Goal: Task Accomplishment & Management: Use online tool/utility

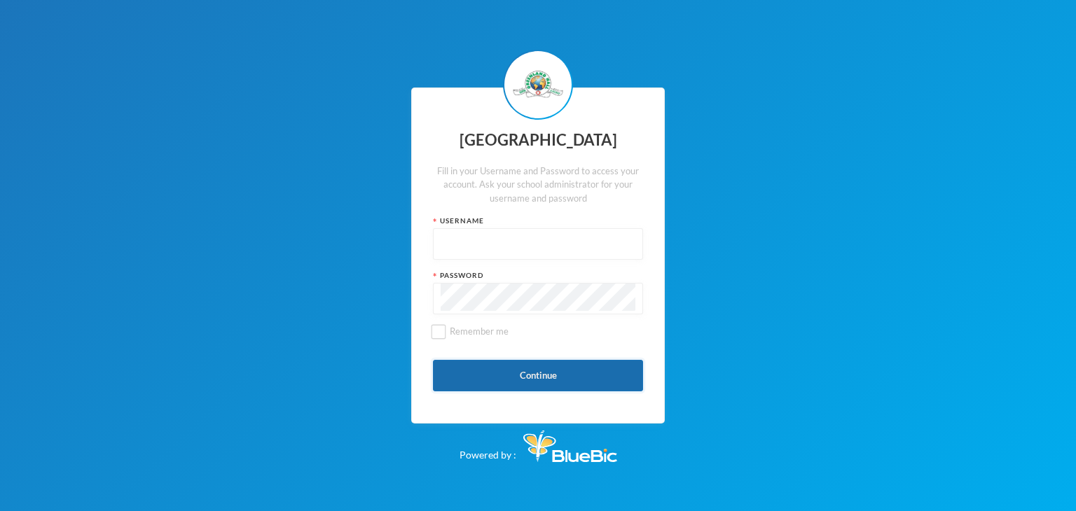
type input "glh21p65"
click at [528, 373] on button "Continue" at bounding box center [538, 376] width 210 height 32
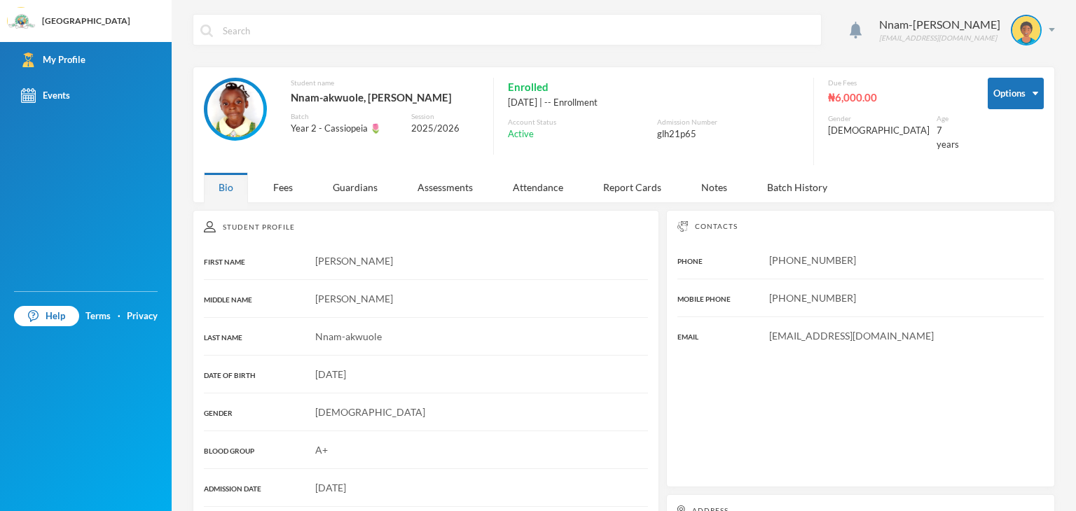
click at [289, 221] on div "Student Profile" at bounding box center [426, 226] width 444 height 11
click at [269, 183] on div "Fees" at bounding box center [282, 187] width 49 height 30
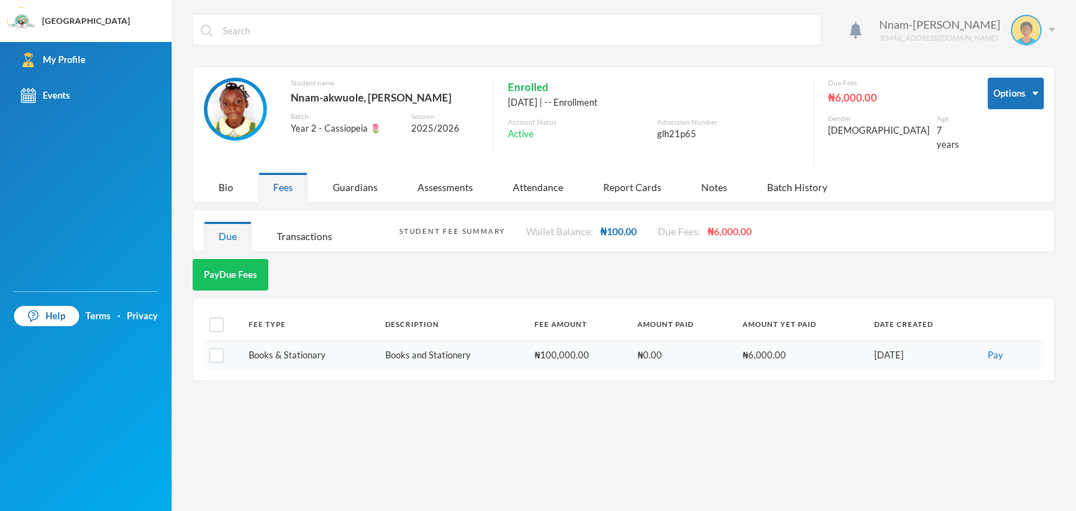
click at [1050, 34] on div "Nnam-Akwuole [PERSON_NAME] [PERSON_NAME][EMAIL_ADDRESS][DOMAIN_NAME]" at bounding box center [961, 30] width 186 height 31
click at [1012, 103] on button "Logout" at bounding box center [1016, 102] width 63 height 21
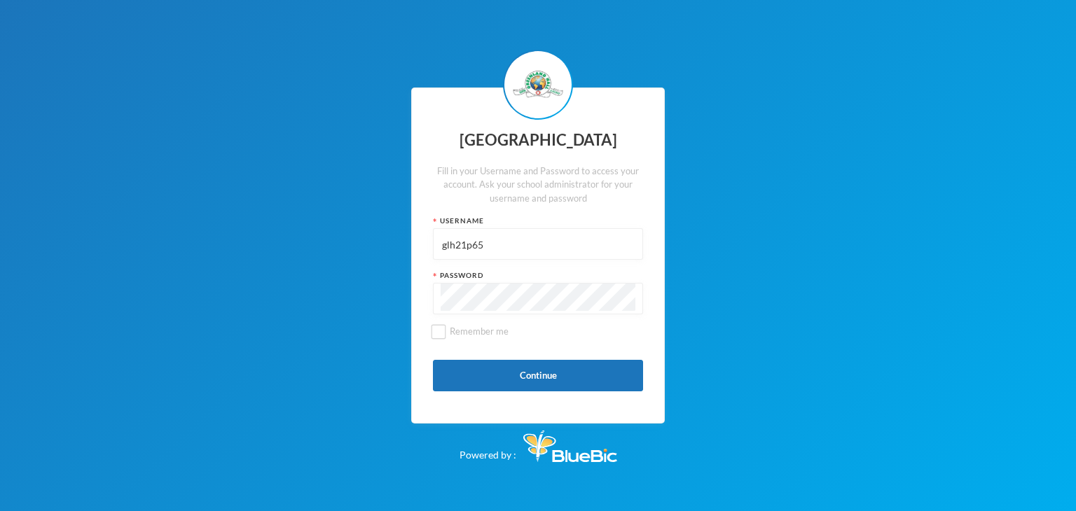
click at [513, 250] on input "glh21p65" at bounding box center [537, 245] width 195 height 32
type input "f"
type input "glhc21"
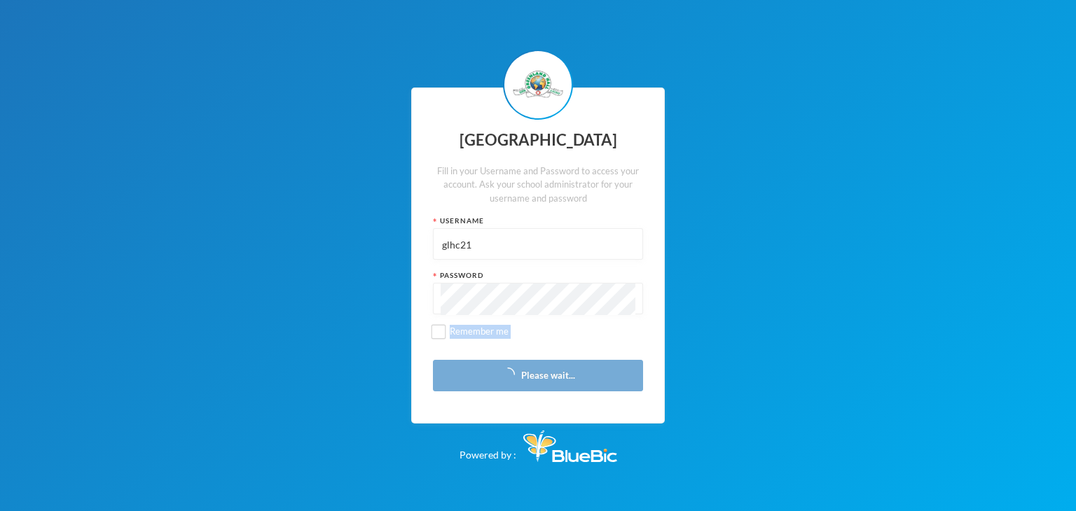
drag, startPoint x: 481, startPoint y: 356, endPoint x: 681, endPoint y: 267, distance: 219.4
click at [681, 267] on div "Greenland Hall Fill in your Username and Password to access your account. Ask y…" at bounding box center [538, 255] width 1076 height 511
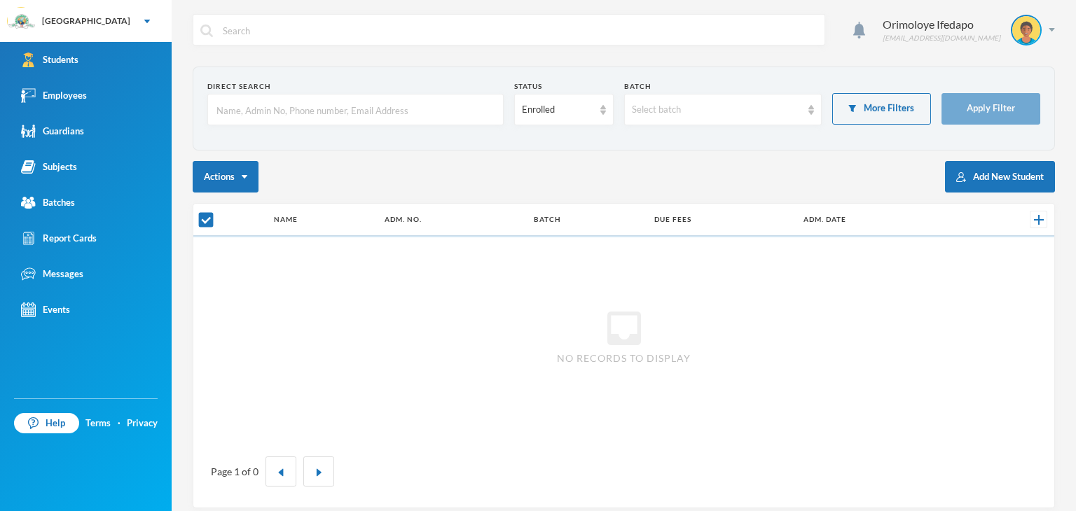
checkbox input "false"
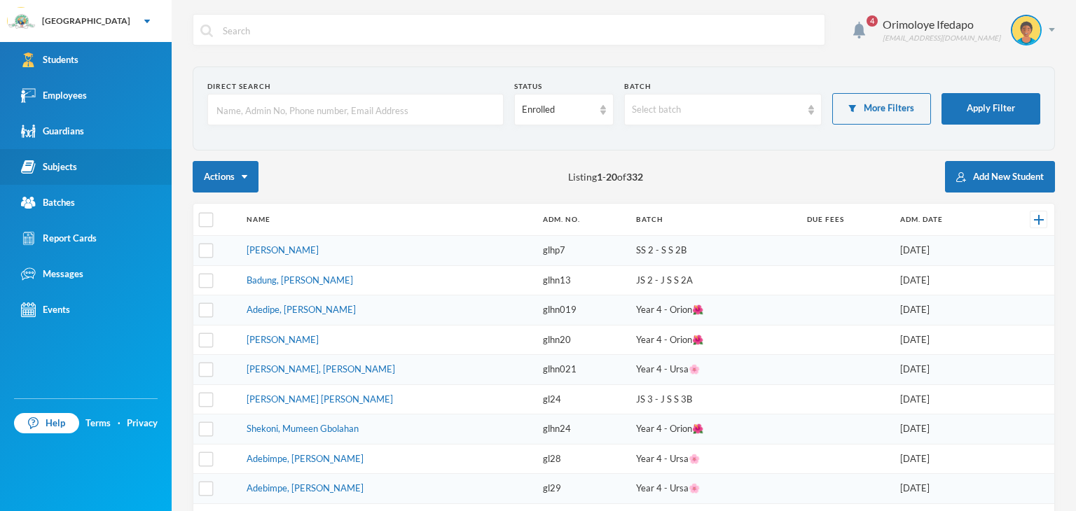
click at [92, 183] on link "Subjects" at bounding box center [86, 167] width 172 height 36
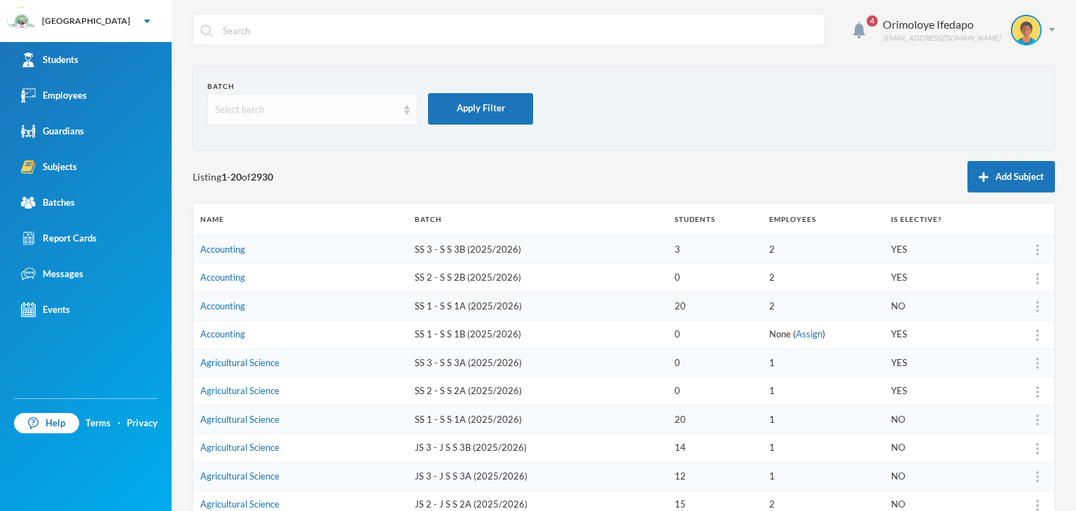
click at [266, 112] on div "Select batch" at bounding box center [306, 110] width 182 height 14
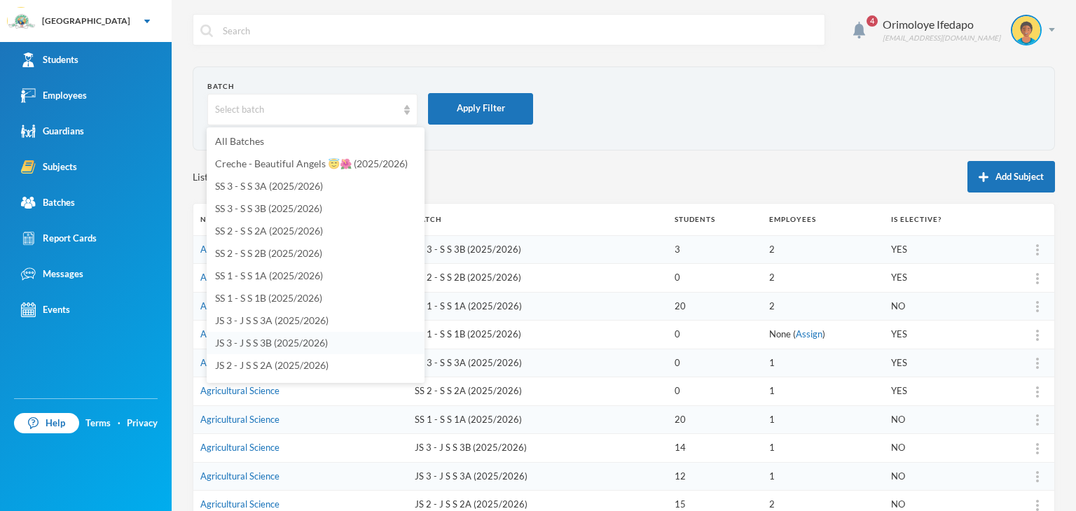
click at [242, 347] on span "JS 3 - J S S 3B (2025/2026)" at bounding box center [271, 343] width 113 height 12
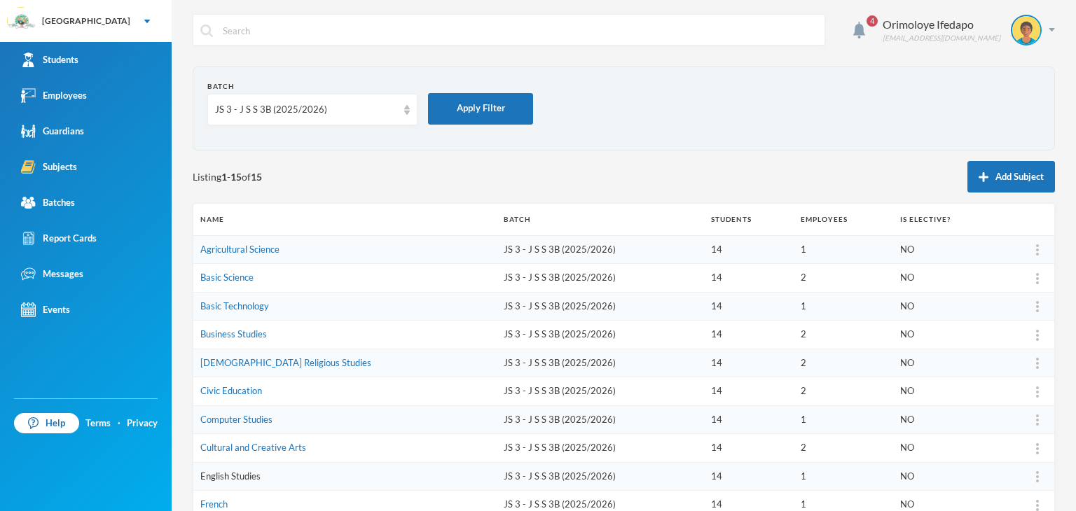
click at [237, 477] on link "English Studies" at bounding box center [230, 476] width 60 height 11
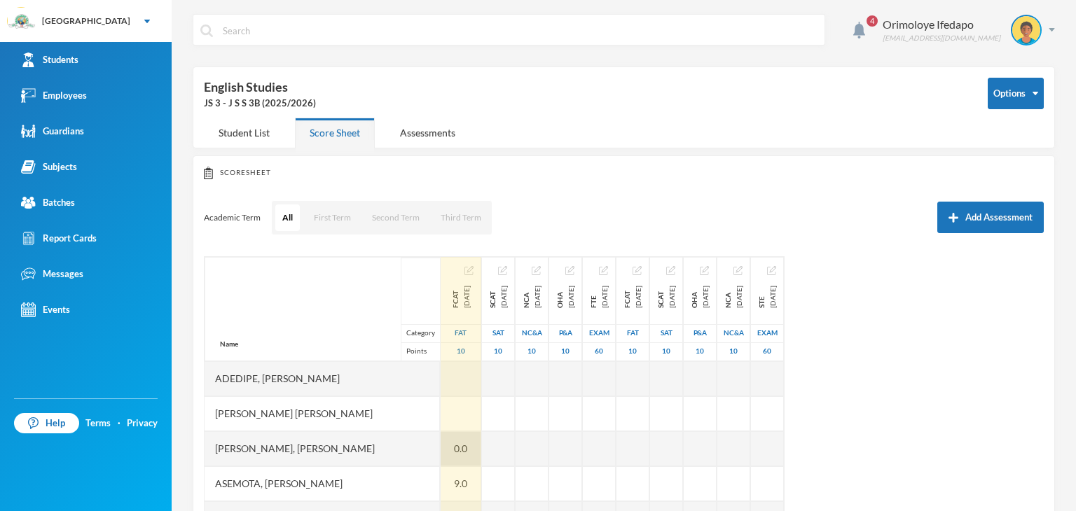
click at [440, 445] on div "0.0" at bounding box center [460, 448] width 41 height 35
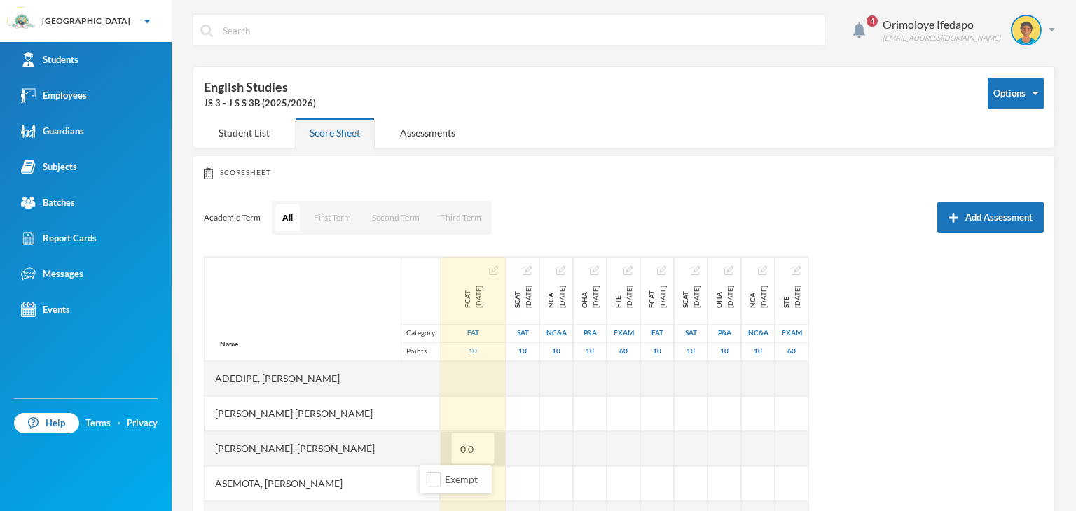
click at [459, 445] on input "0.0" at bounding box center [473, 449] width 28 height 32
type input "10"
click at [440, 426] on div at bounding box center [472, 413] width 65 height 35
type input "8"
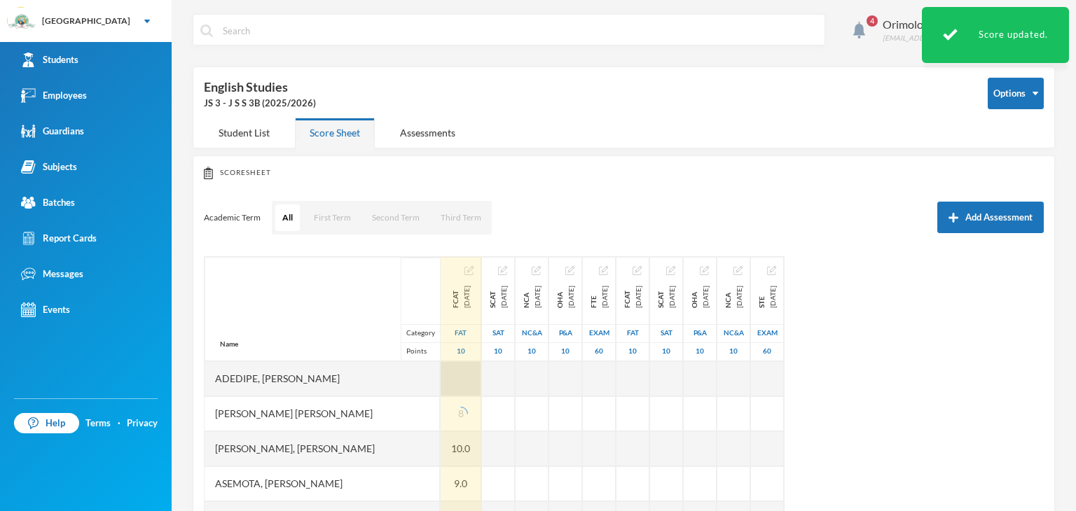
click at [460, 365] on div "Name Category Points Adedipe, [PERSON_NAME], [PERSON_NAME], [PERSON_NAME] [PERS…" at bounding box center [624, 431] width 840 height 350
click at [440, 377] on div at bounding box center [460, 378] width 41 height 35
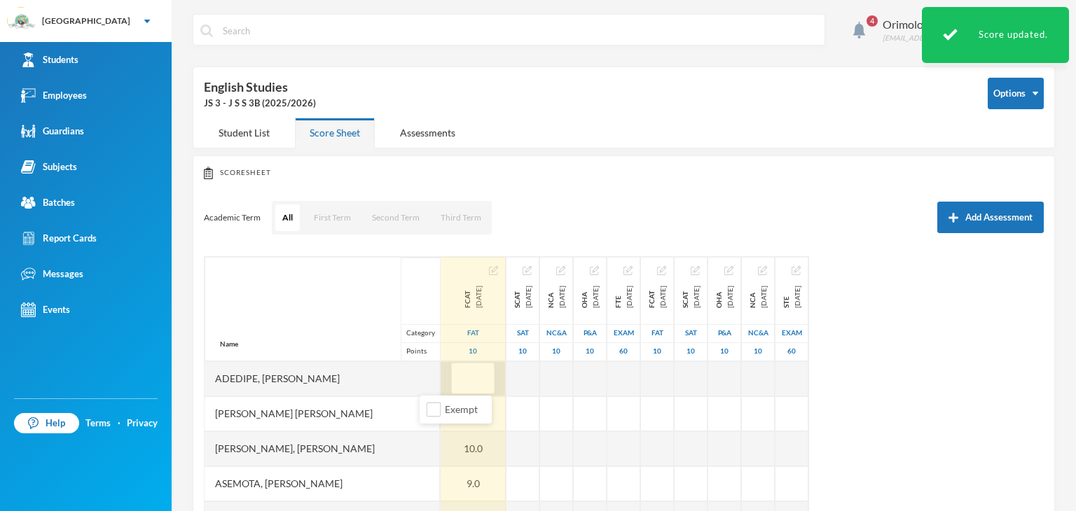
type input "7"
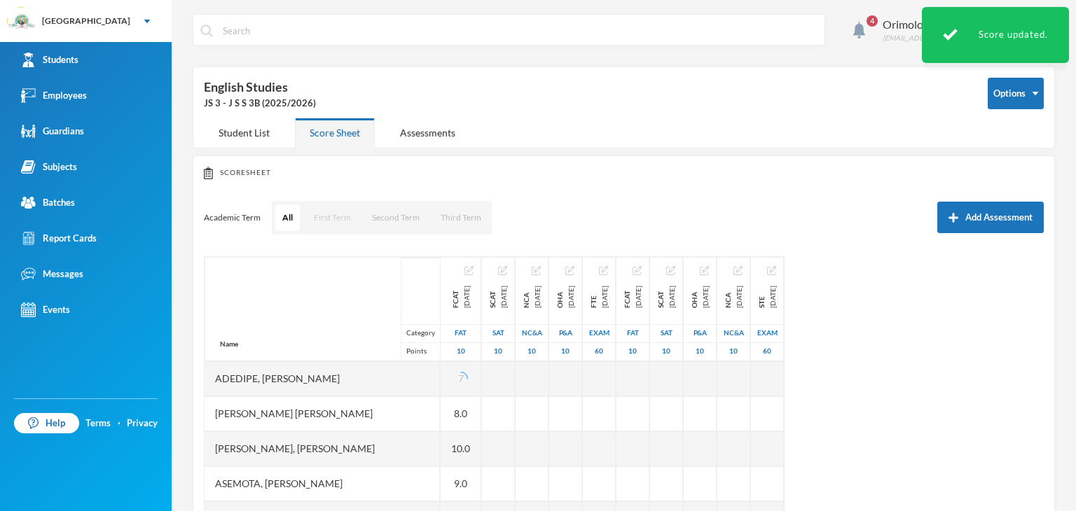
click at [329, 211] on button "First Term" at bounding box center [332, 217] width 51 height 27
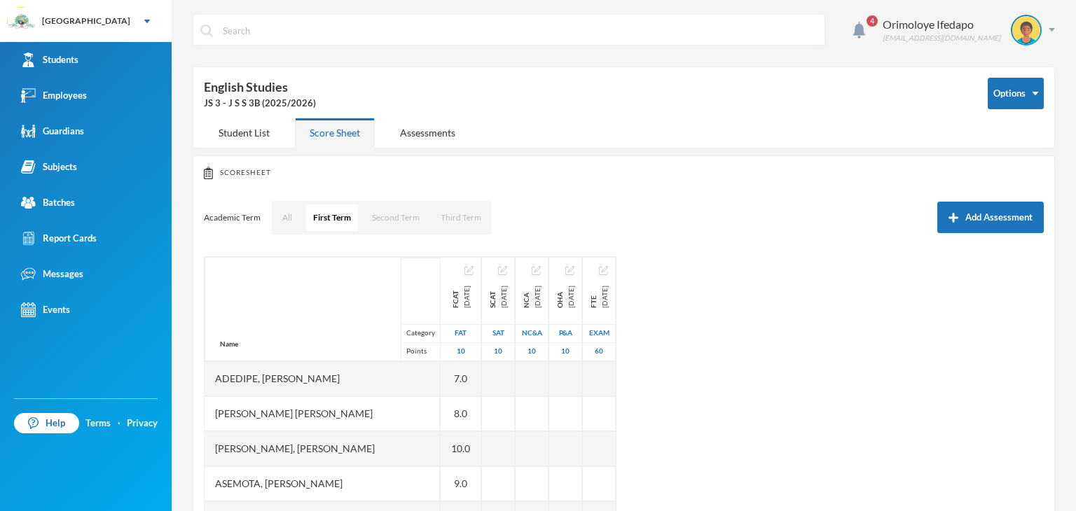
click at [801, 359] on div "Name Category Points Adedipe, [PERSON_NAME], [PERSON_NAME], [PERSON_NAME] [PERS…" at bounding box center [624, 431] width 840 height 350
click at [1020, 486] on div "Name Category Points Adedipe, [PERSON_NAME], [PERSON_NAME], [PERSON_NAME] [PERS…" at bounding box center [624, 431] width 840 height 350
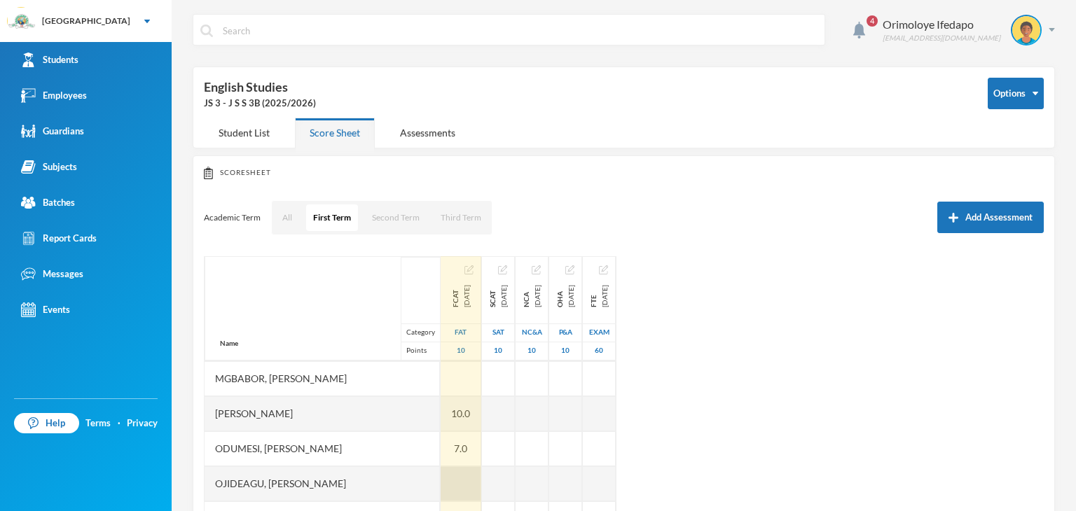
click at [440, 478] on div at bounding box center [460, 483] width 41 height 35
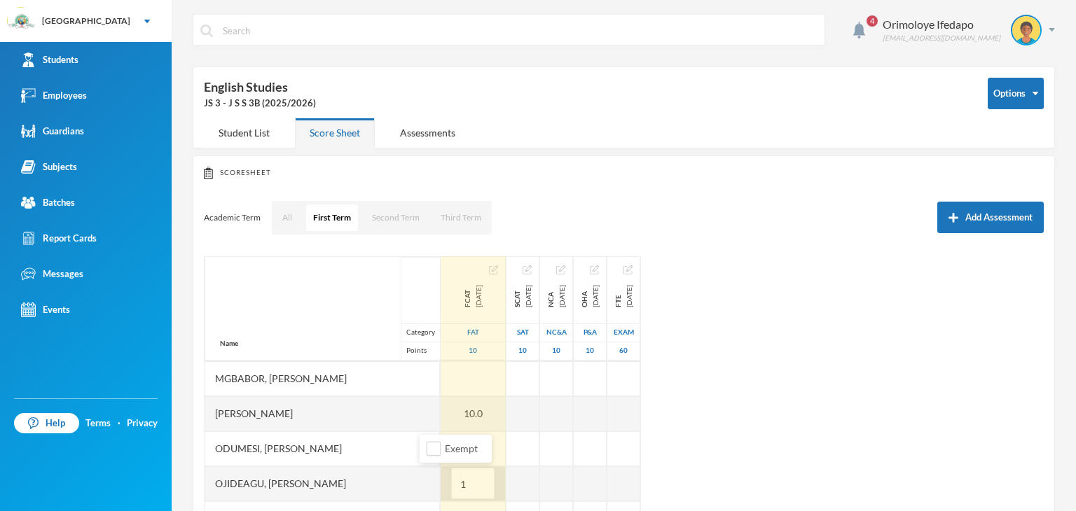
type input "10"
click at [443, 373] on div at bounding box center [472, 378] width 65 height 35
type input "9"
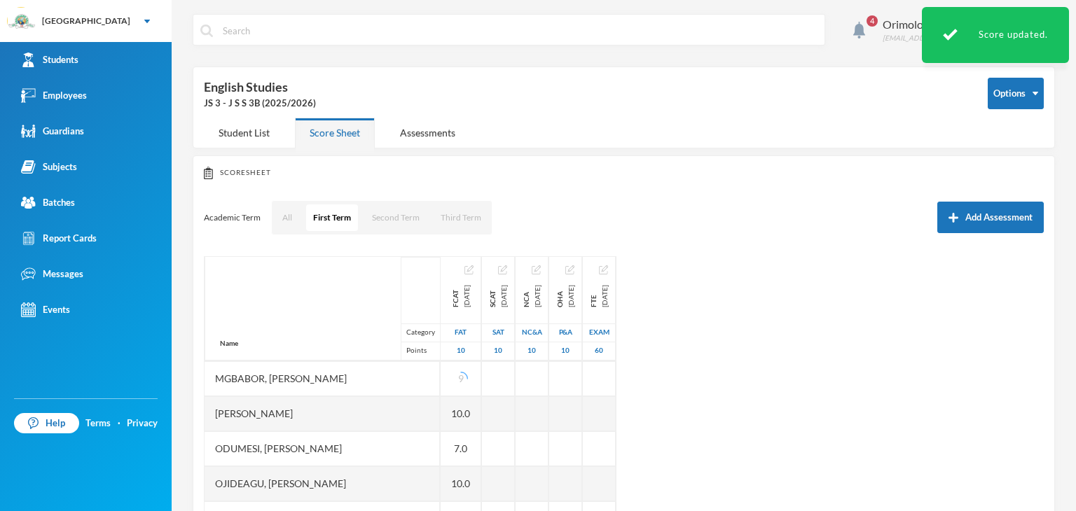
click at [726, 408] on div "Name Category Points Adedipe, [PERSON_NAME], [PERSON_NAME], [PERSON_NAME] [PERS…" at bounding box center [624, 431] width 840 height 350
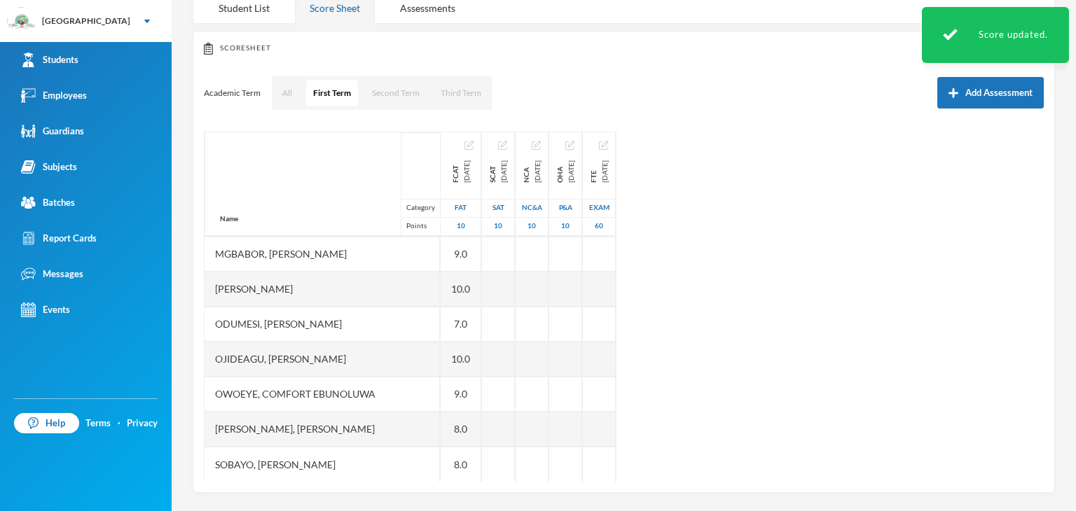
scroll to position [126, 0]
click at [1025, 130] on div "Name Category Points Adedipe, [PERSON_NAME], [PERSON_NAME], [PERSON_NAME] [PERS…" at bounding box center [624, 305] width 840 height 350
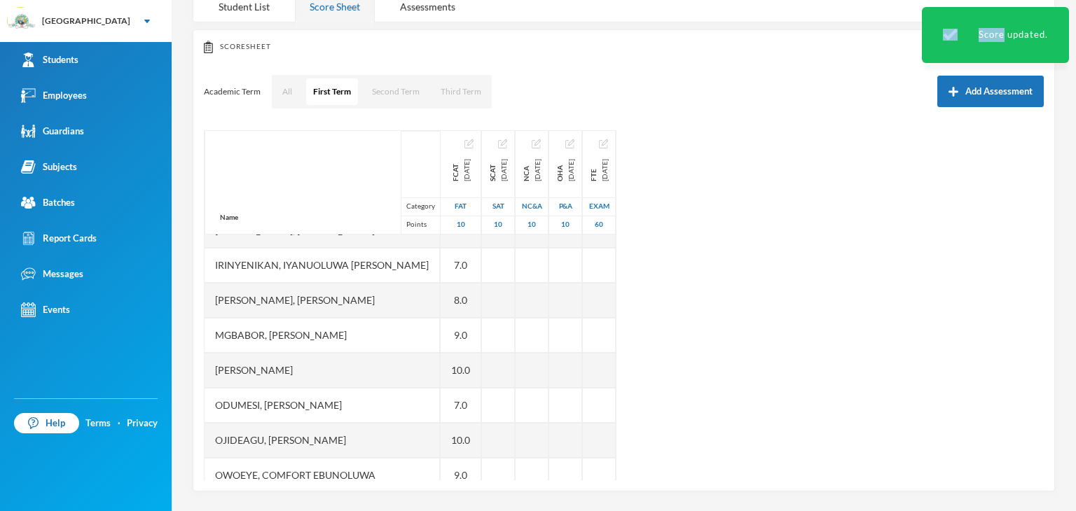
click at [1025, 130] on div "Name Category Points Adedipe, [PERSON_NAME], [PERSON_NAME], [PERSON_NAME] [PERS…" at bounding box center [624, 305] width 840 height 350
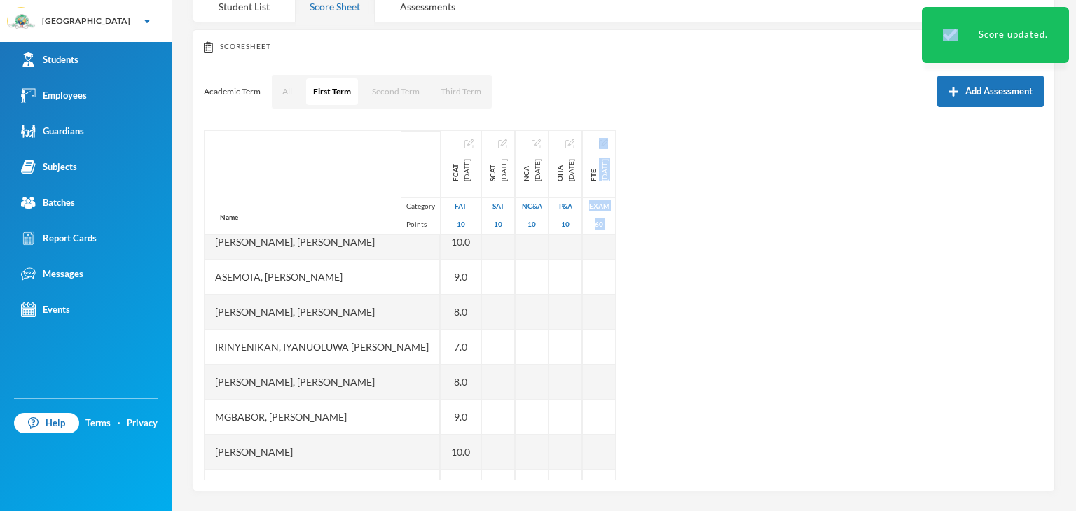
scroll to position [0, 0]
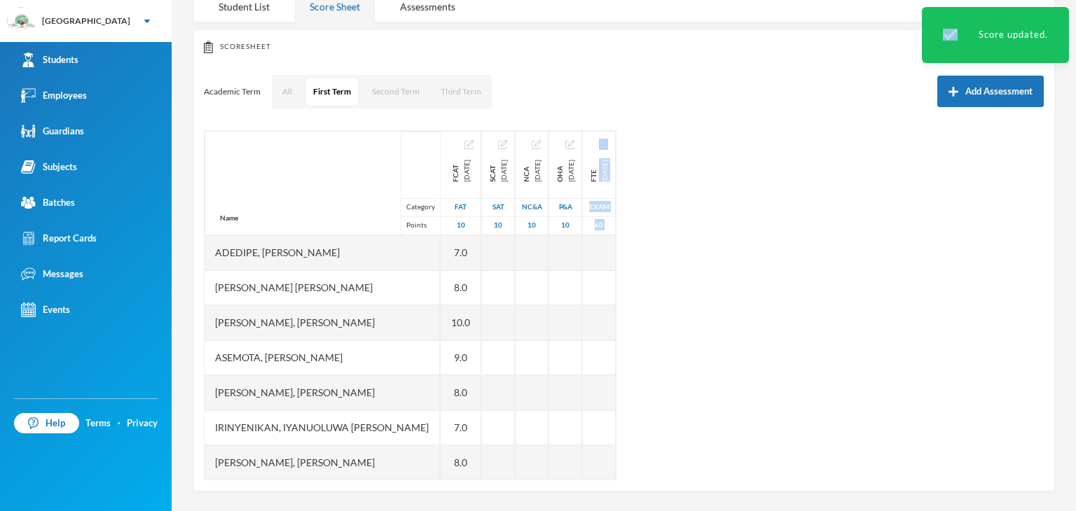
click at [1025, 130] on div "Name Category Points Adedipe, [PERSON_NAME], [PERSON_NAME], [PERSON_NAME] [PERS…" at bounding box center [624, 305] width 840 height 350
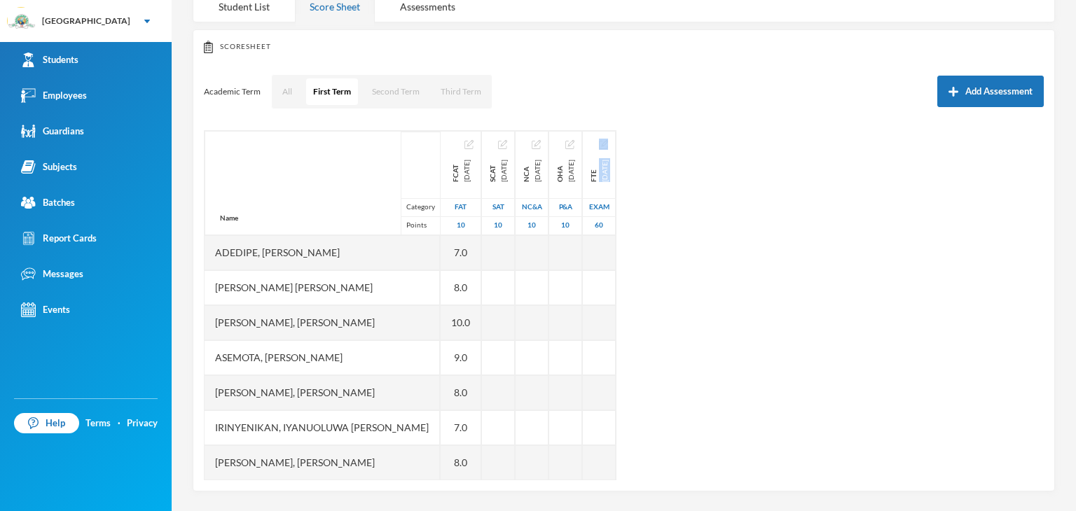
scroll to position [245, 0]
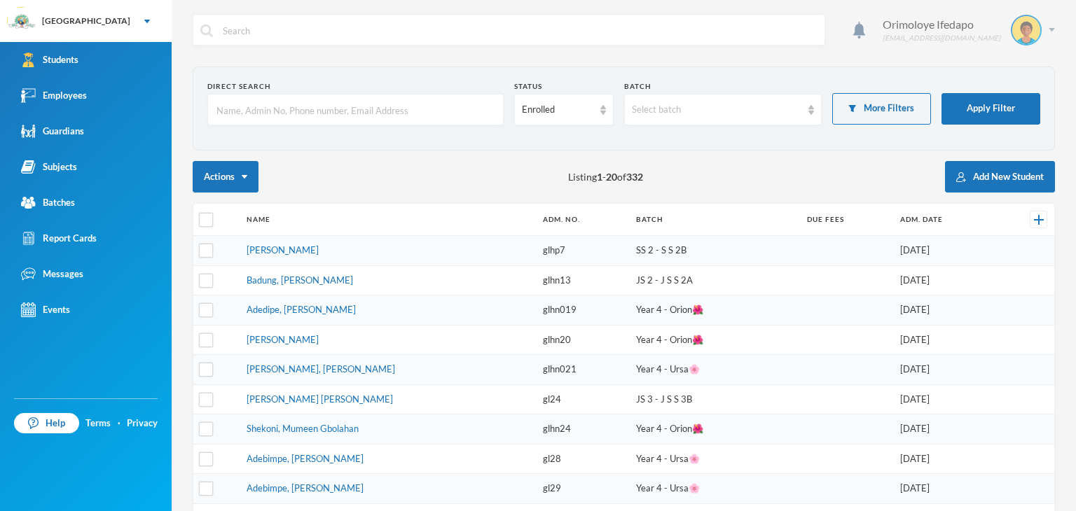
click at [1036, 27] on div "Orimoloye Ifedapo dapo.orimoloye@greenlandhall.org" at bounding box center [963, 30] width 183 height 31
click at [1008, 104] on button "Logout" at bounding box center [1005, 102] width 63 height 21
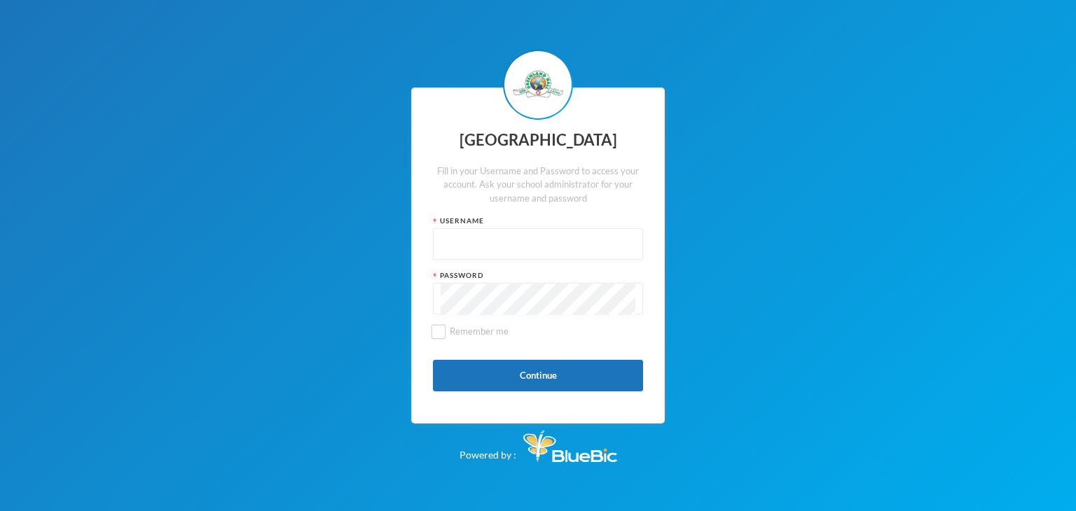
type input "glh21p65"
click at [529, 244] on input "glh21p65" at bounding box center [537, 245] width 195 height 32
type input "glh25c58"
click at [458, 384] on button "Continue" at bounding box center [538, 376] width 210 height 32
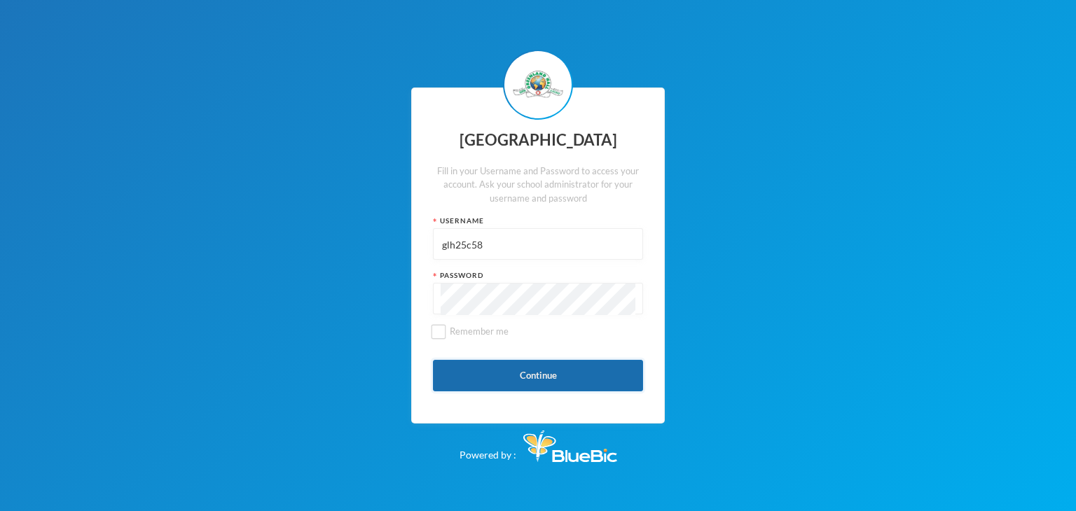
click at [486, 374] on button "Continue" at bounding box center [538, 376] width 210 height 32
click at [495, 360] on button "Continue" at bounding box center [538, 376] width 210 height 32
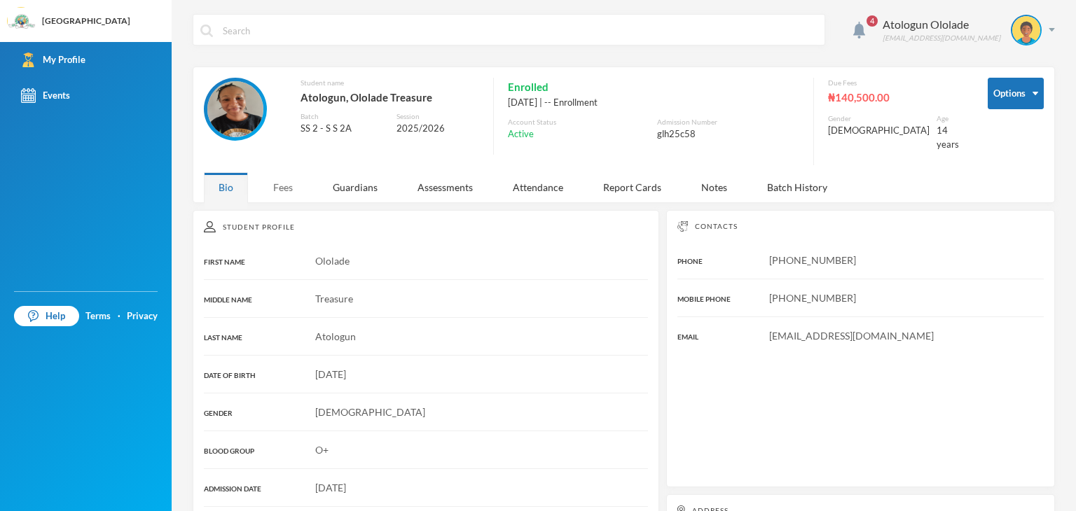
click at [287, 181] on div "Fees" at bounding box center [282, 187] width 49 height 30
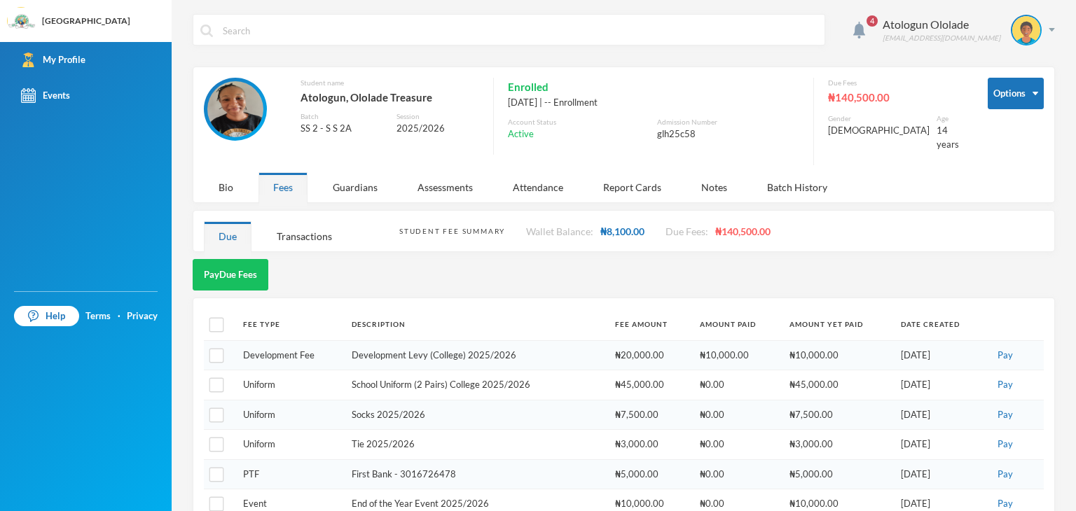
click at [308, 272] on div "Pay Due Fees" at bounding box center [624, 275] width 862 height 32
